Goal: Navigation & Orientation: Find specific page/section

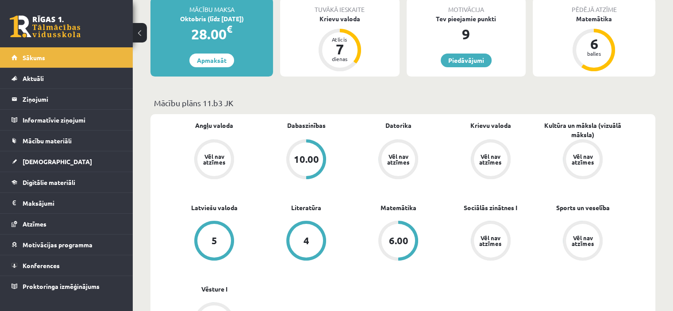
scroll to position [182, 0]
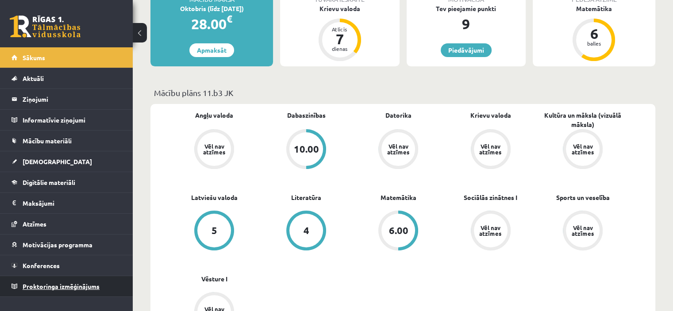
click at [91, 283] on span "Proktoringa izmēģinājums" at bounding box center [61, 286] width 77 height 8
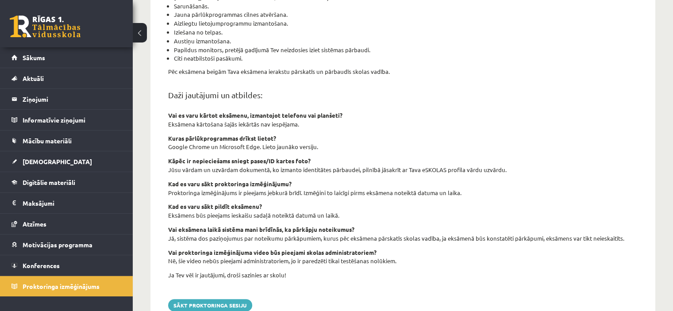
scroll to position [285, 0]
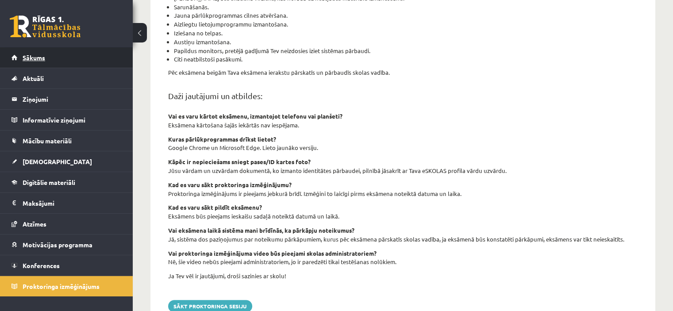
click at [43, 62] on link "Sākums" at bounding box center [67, 57] width 110 height 20
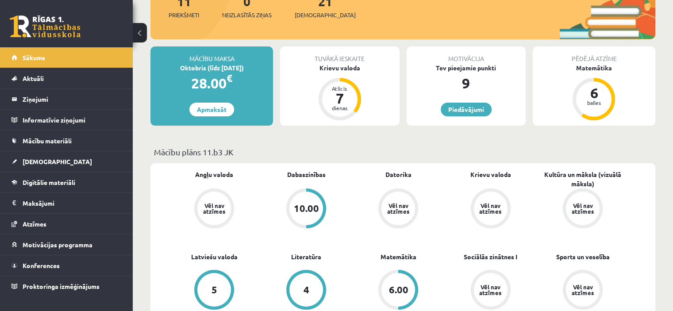
scroll to position [124, 0]
